Goal: Find specific fact: Find specific fact

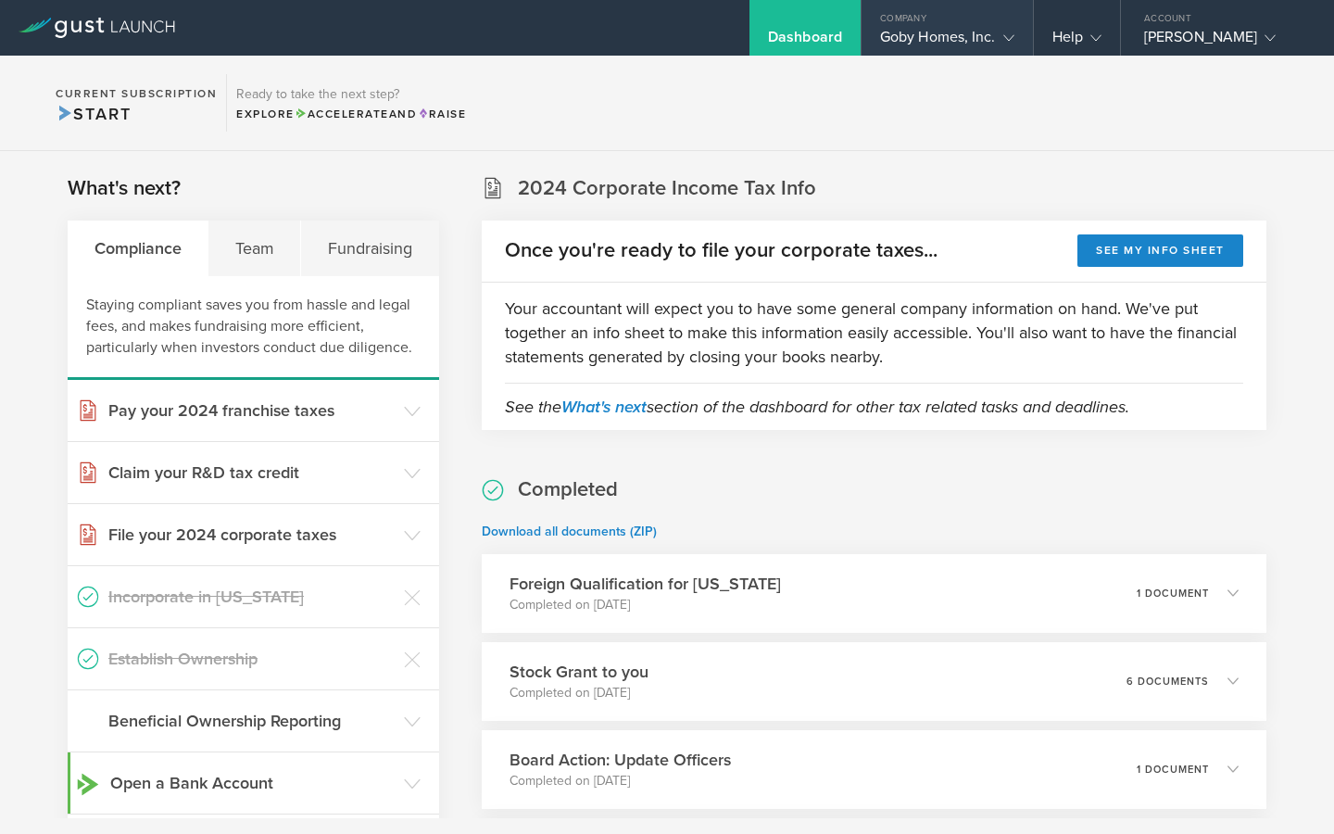
click at [985, 44] on div "Goby Homes, Inc." at bounding box center [947, 42] width 134 height 28
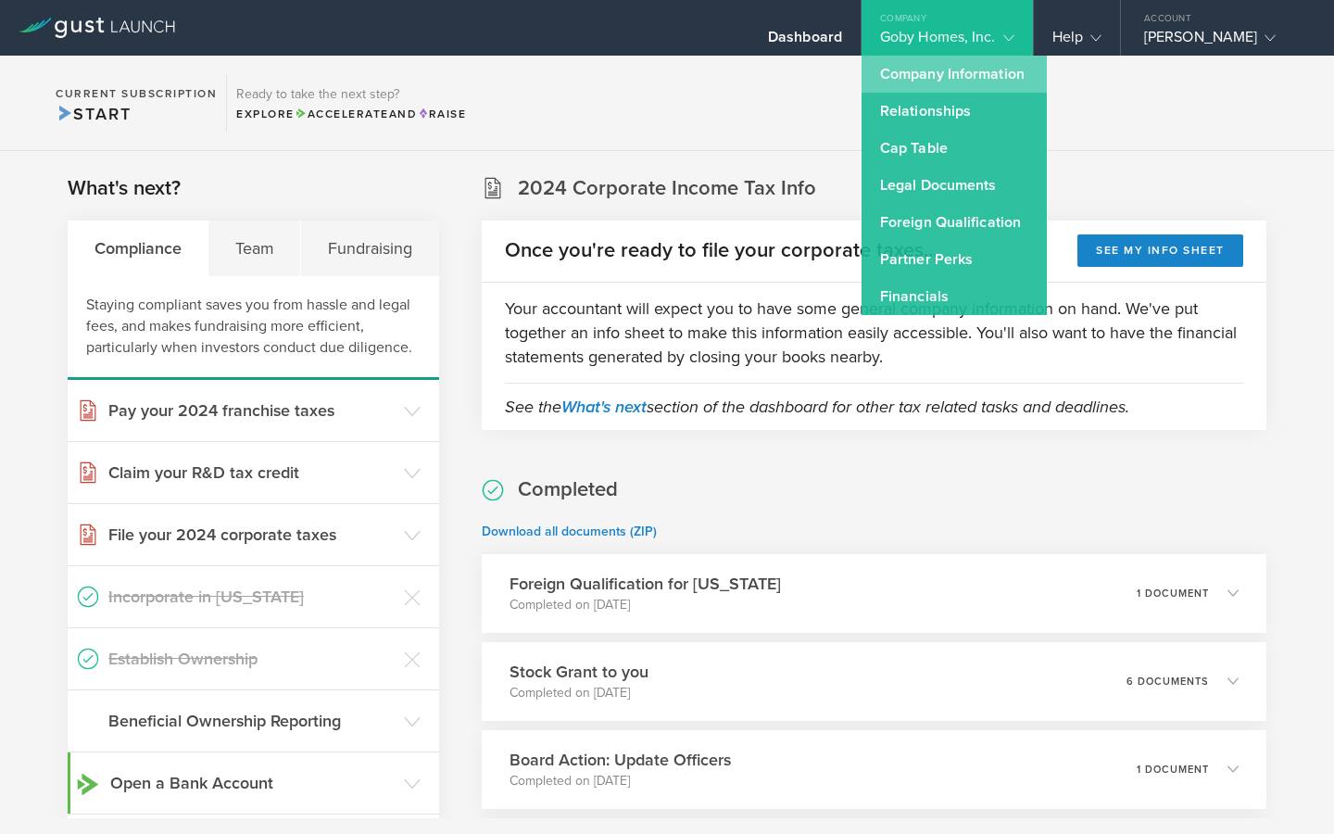
click at [978, 80] on link "Company Information" at bounding box center [954, 74] width 185 height 37
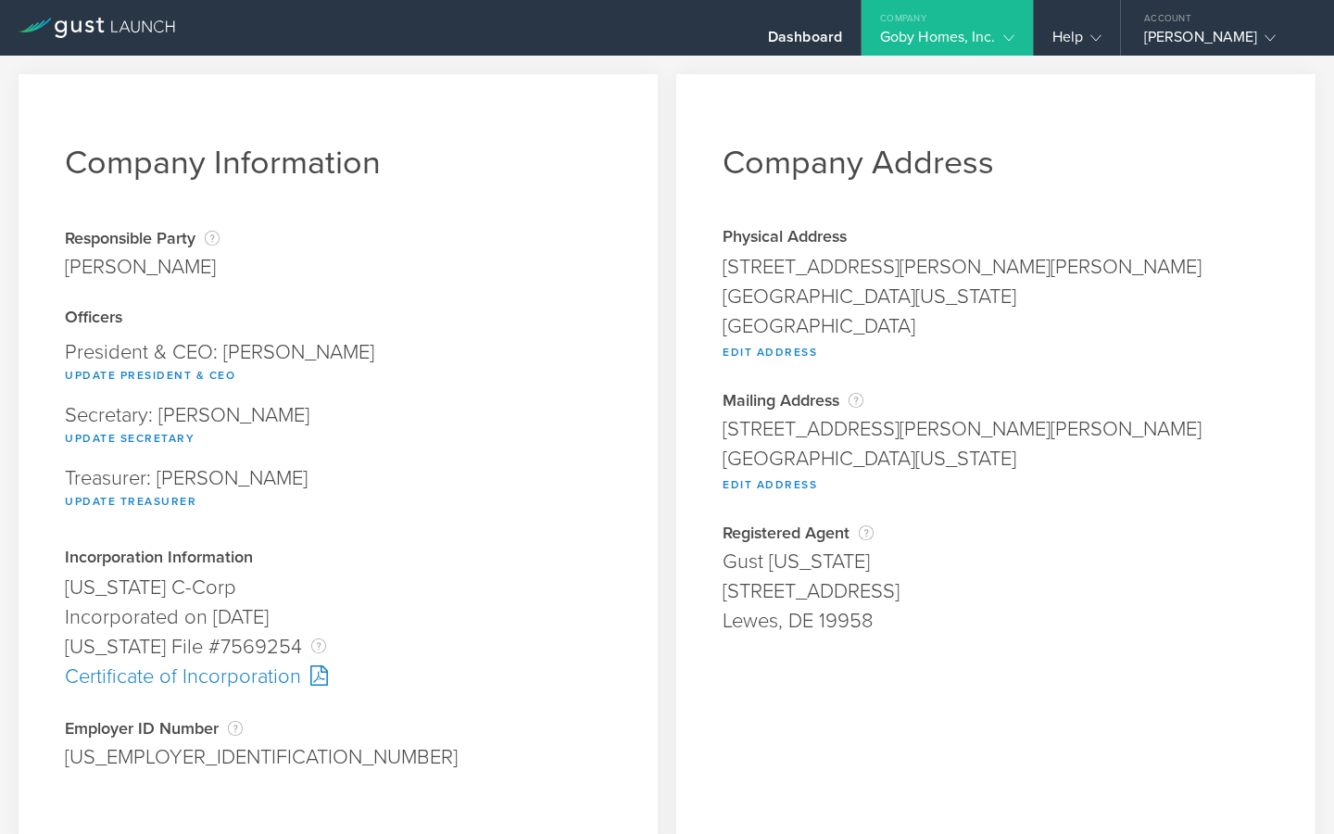
click at [131, 764] on div "[US_EMPLOYER_IDENTIFICATION_NUMBER]" at bounding box center [338, 757] width 547 height 30
drag, startPoint x: 196, startPoint y: 750, endPoint x: 51, endPoint y: 747, distance: 144.6
click at [76, 748] on div "[US_EMPLOYER_IDENTIFICATION_NUMBER]" at bounding box center [338, 757] width 547 height 30
click at [105, 760] on div "[US_EMPLOYER_IDENTIFICATION_NUMBER]" at bounding box center [338, 757] width 547 height 30
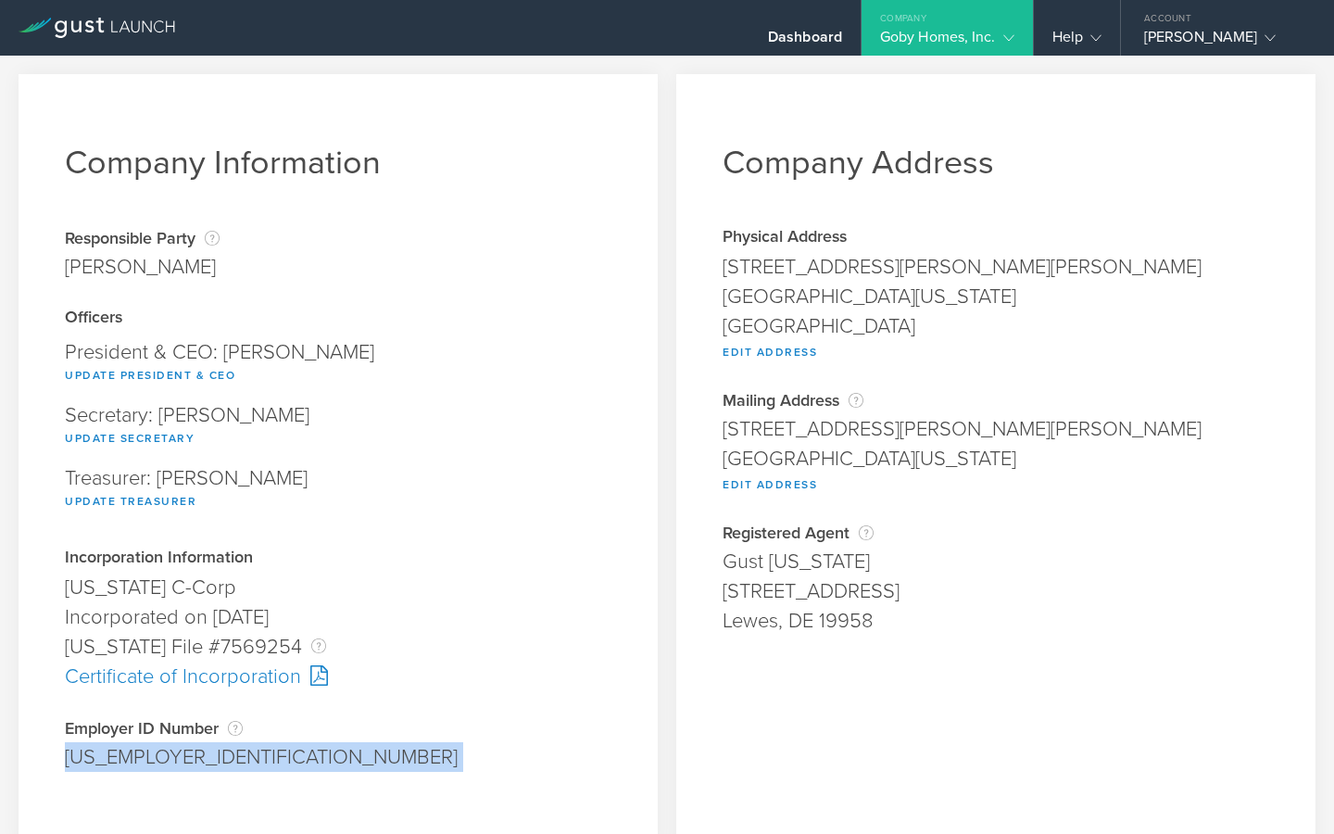
click at [105, 760] on div "[US_EMPLOYER_IDENTIFICATION_NUMBER]" at bounding box center [338, 757] width 547 height 30
